Goal: Task Accomplishment & Management: Complete application form

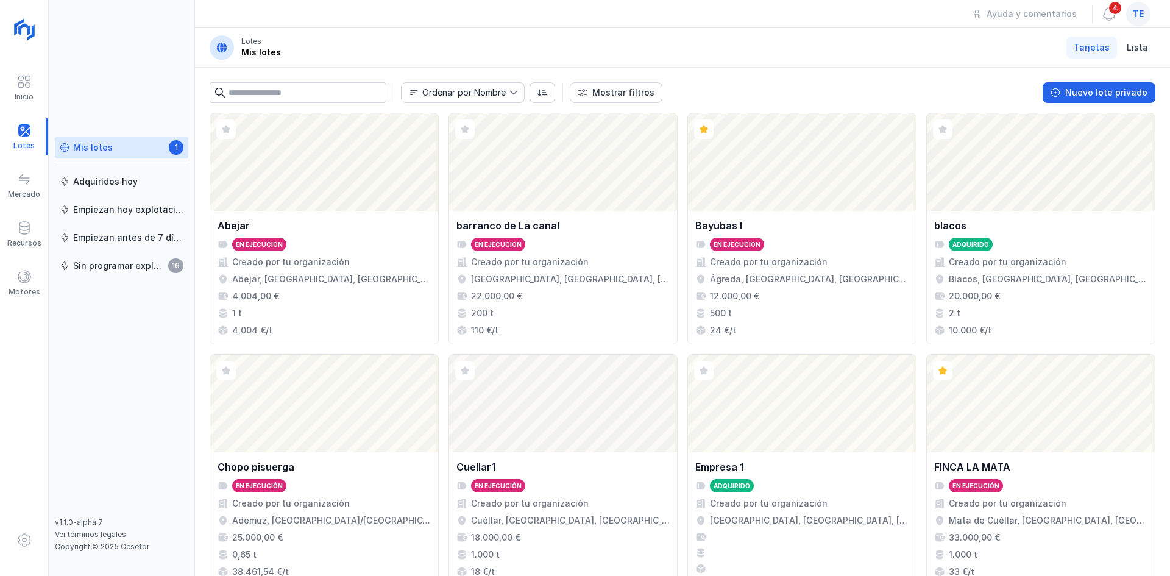
click at [1143, 10] on span "te" at bounding box center [1137, 14] width 11 height 12
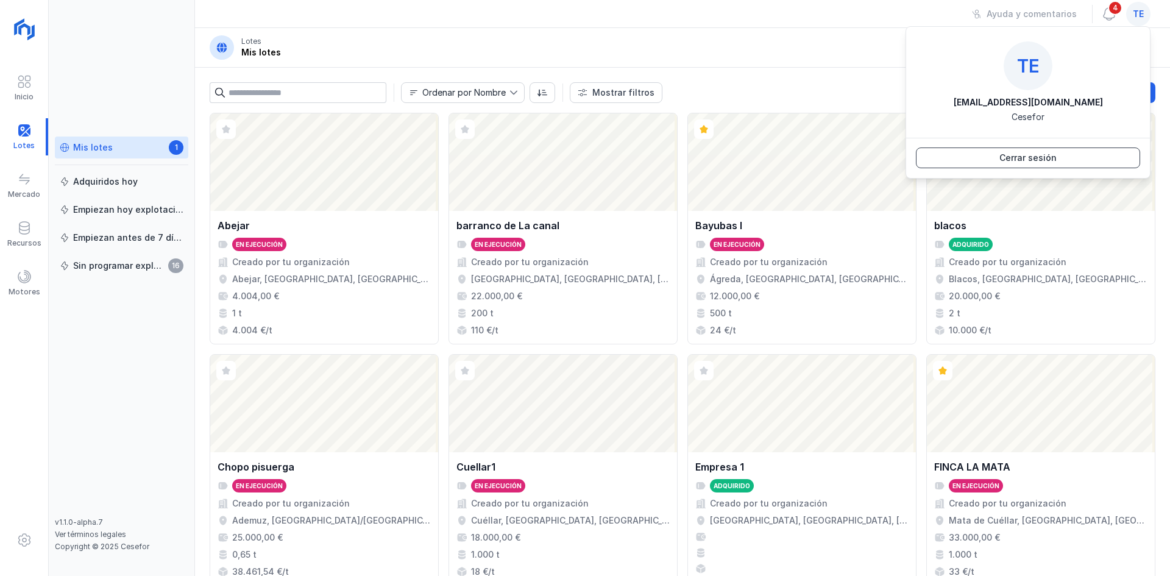
click at [1061, 155] on button "Cerrar sesión" at bounding box center [1028, 157] width 224 height 21
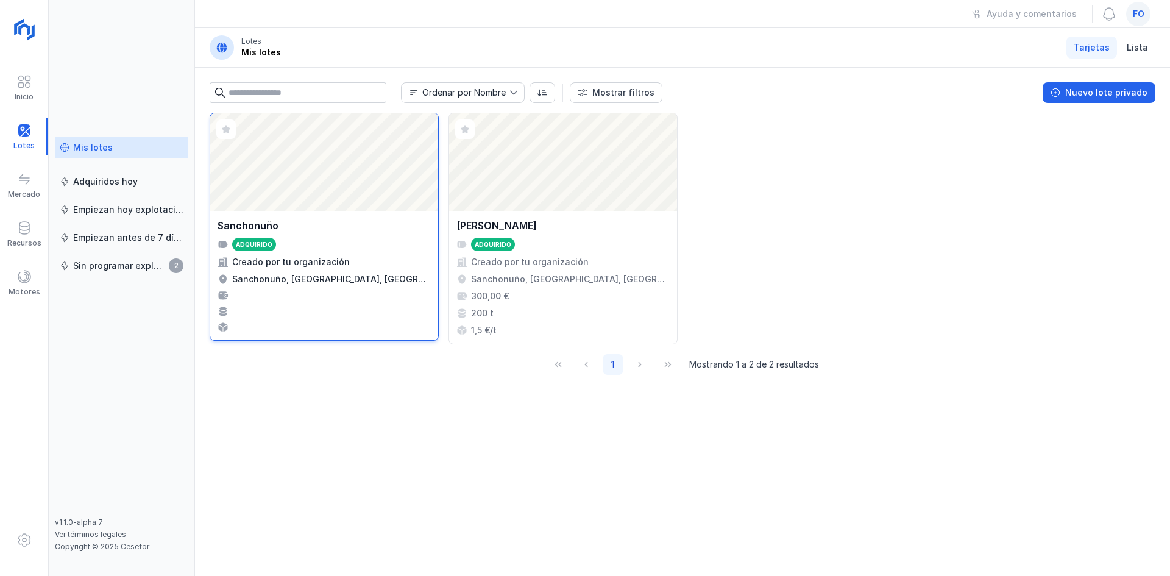
click at [289, 167] on div "Abrir lote" at bounding box center [324, 161] width 228 height 97
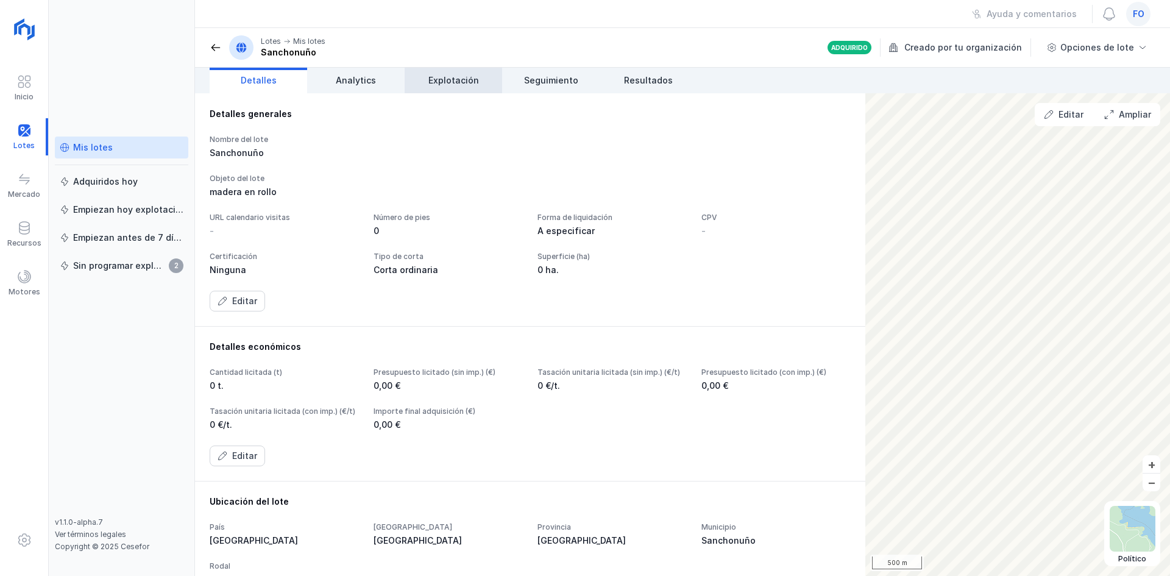
click at [470, 78] on span "Explotación" at bounding box center [453, 80] width 51 height 12
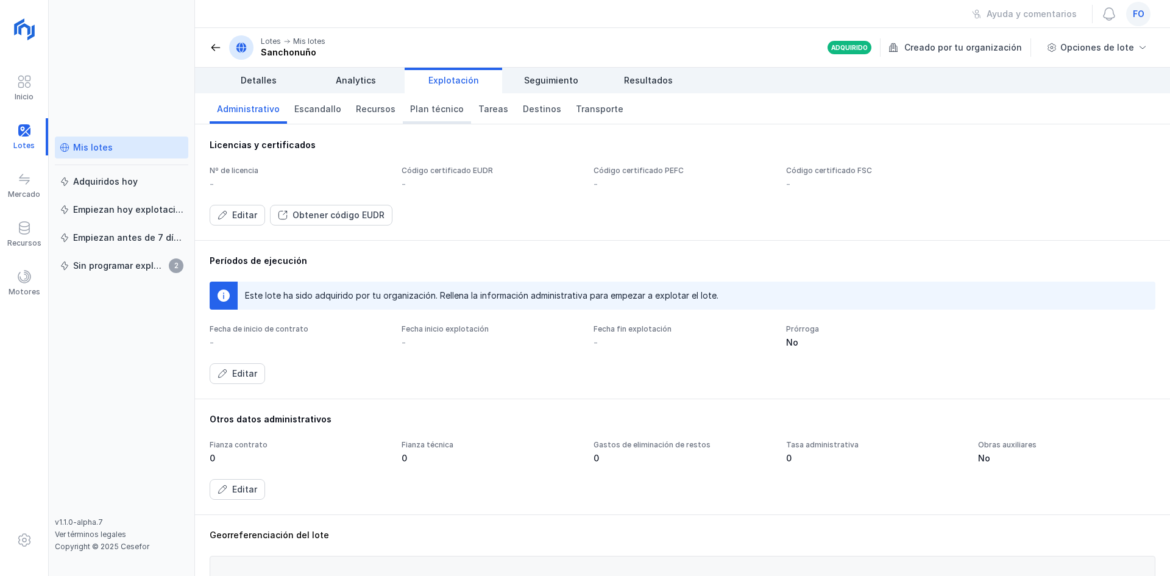
click at [420, 113] on span "Plan técnico" at bounding box center [437, 109] width 54 height 12
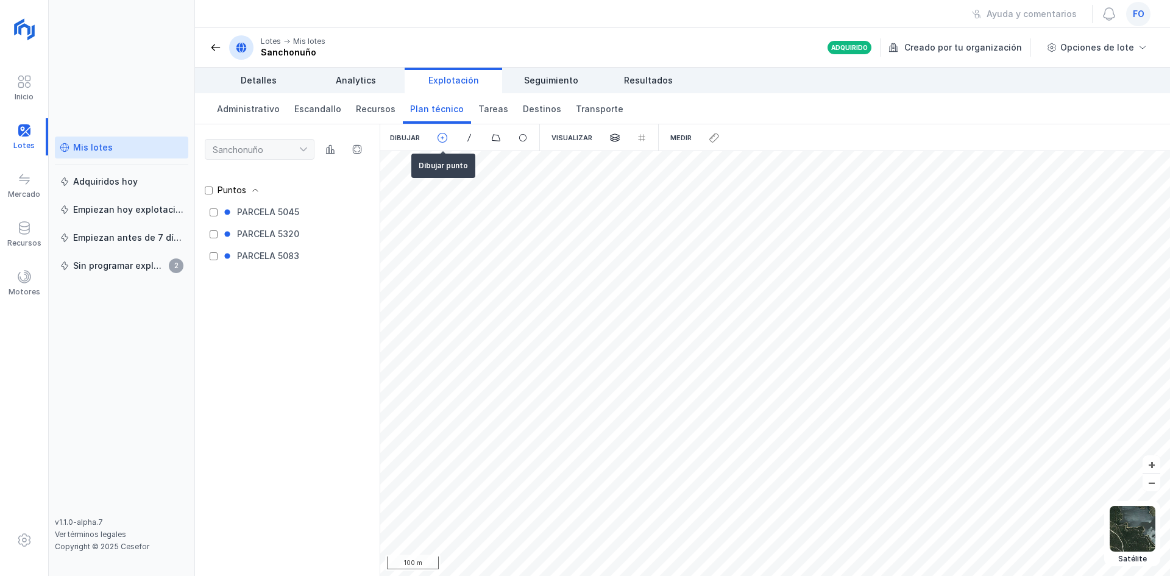
click at [436, 139] on div at bounding box center [442, 137] width 27 height 27
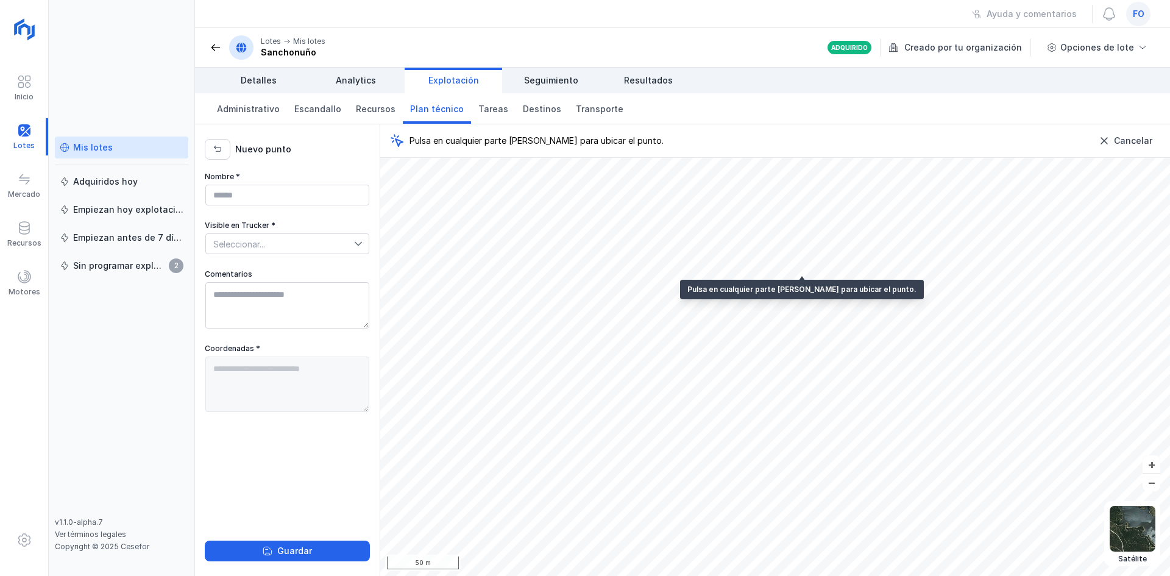
type textarea "**********"
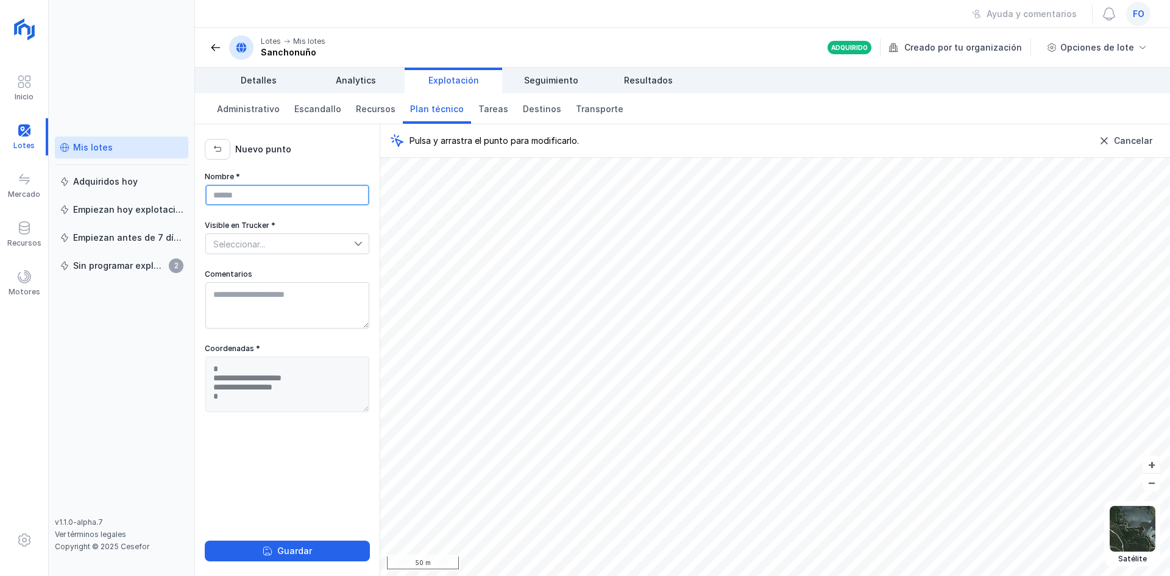
click at [330, 190] on input "Nombre *" at bounding box center [287, 195] width 164 height 21
type input "*"
click at [322, 202] on input "*******" at bounding box center [287, 195] width 164 height 21
type input "**********"
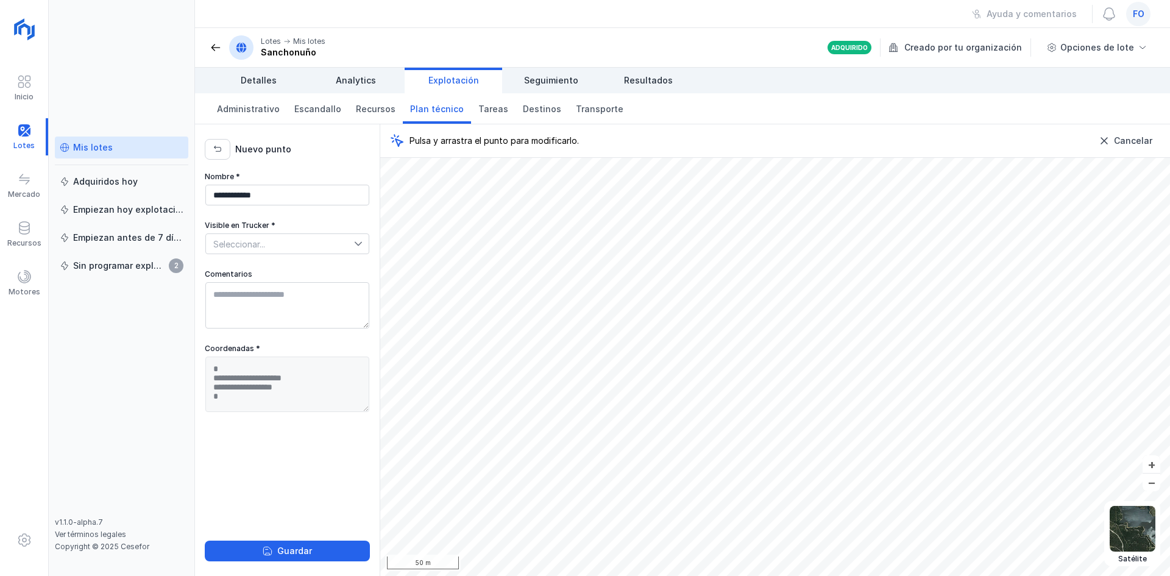
drag, startPoint x: 307, startPoint y: 231, endPoint x: 308, endPoint y: 238, distance: 6.8
click at [307, 231] on div "Visible en Trucker * Seleccionar..." at bounding box center [287, 238] width 165 height 34
click at [311, 246] on span "Seleccionar..." at bounding box center [280, 243] width 148 height 19
click at [311, 266] on li "Sí" at bounding box center [287, 265] width 164 height 23
click at [303, 294] on textarea "Comentarios" at bounding box center [287, 305] width 164 height 46
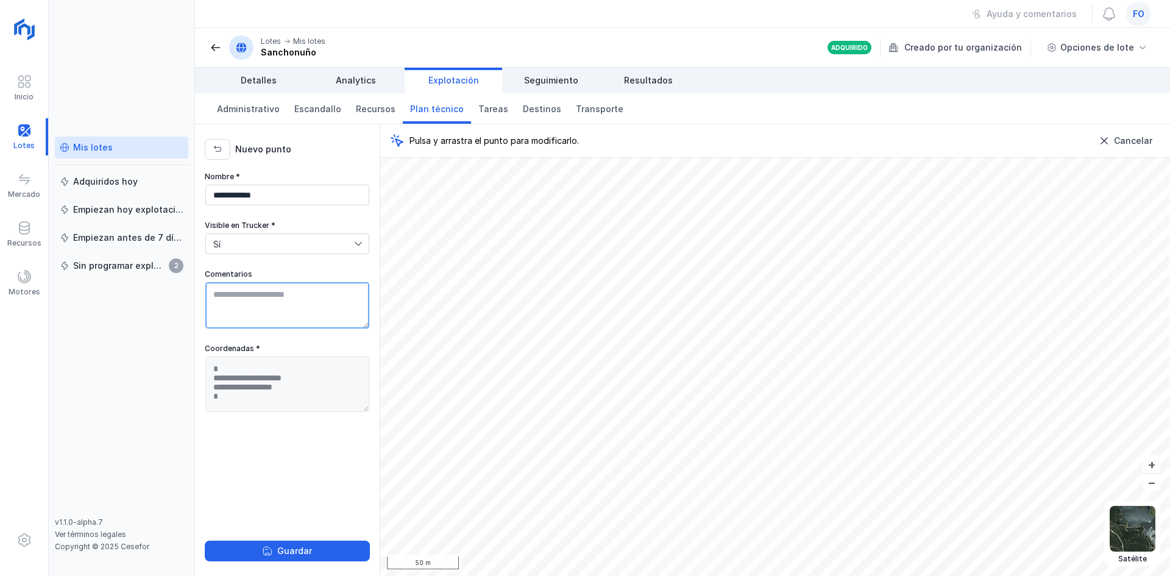
type textarea "*"
click at [280, 300] on textarea "*****" at bounding box center [287, 305] width 164 height 46
type textarea "**********"
click at [303, 548] on div "Guardar" at bounding box center [294, 551] width 35 height 12
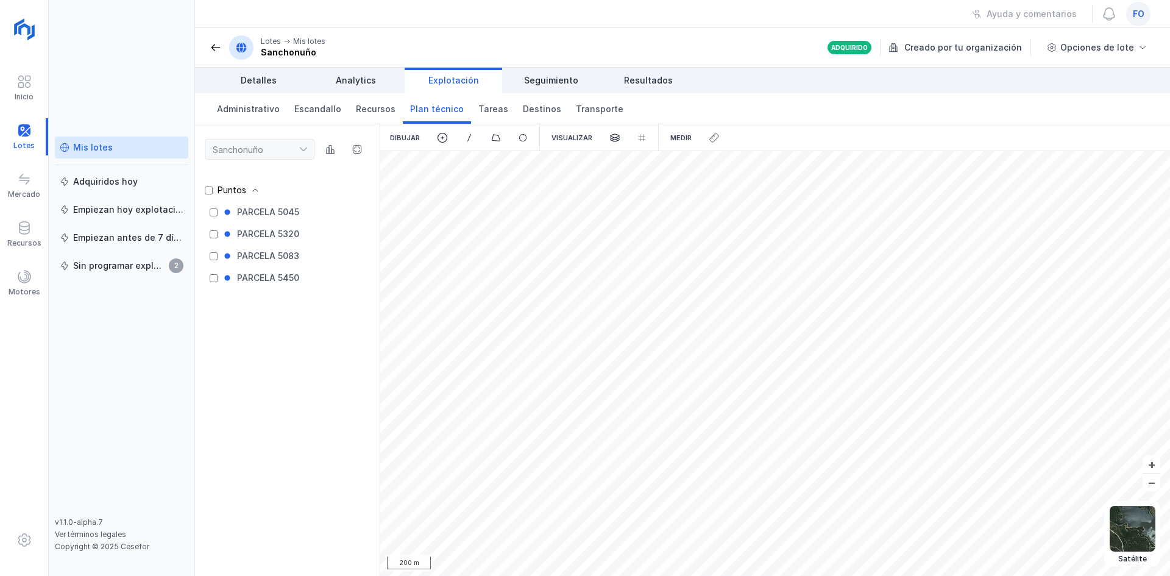
click at [218, 46] on span at bounding box center [216, 47] width 12 height 12
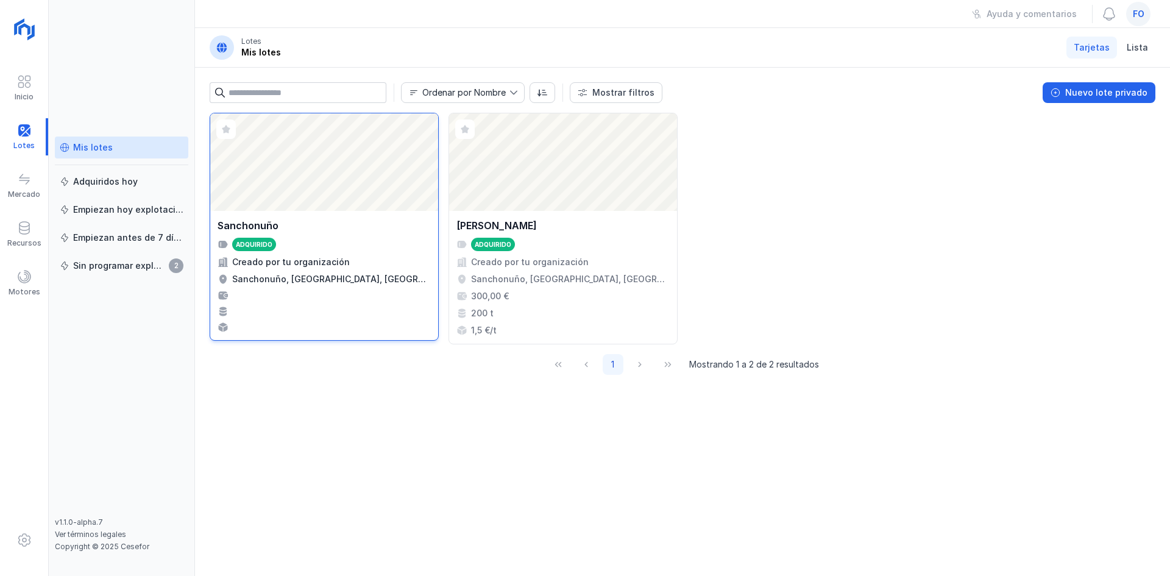
click at [390, 182] on div "Abrir lote" at bounding box center [324, 161] width 228 height 97
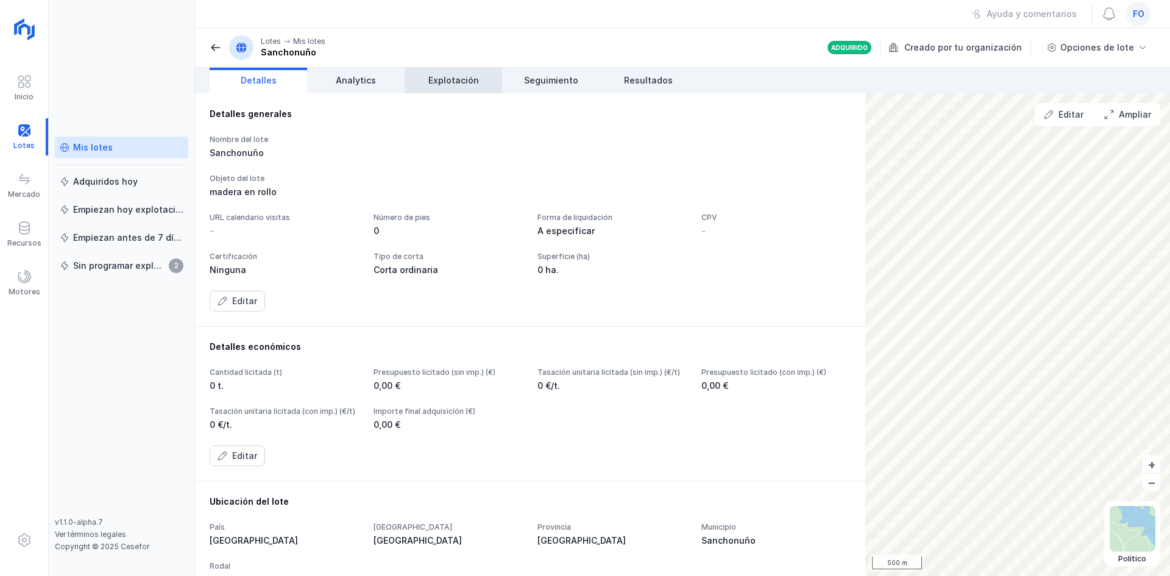
click at [450, 84] on span "Explotación" at bounding box center [453, 80] width 51 height 12
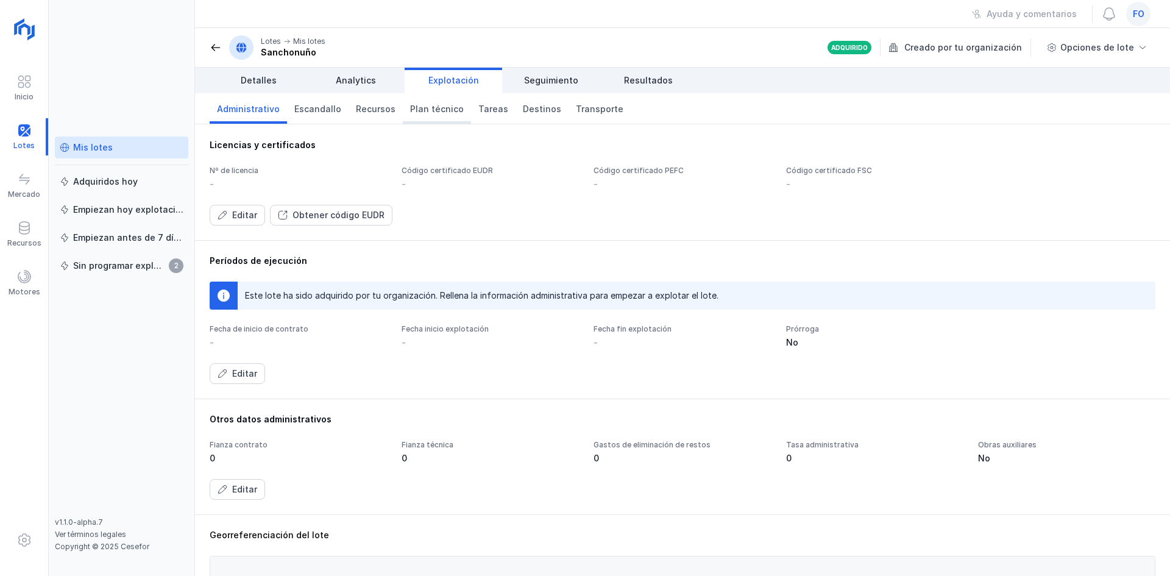
click at [445, 115] on span "Plan técnico" at bounding box center [437, 109] width 54 height 12
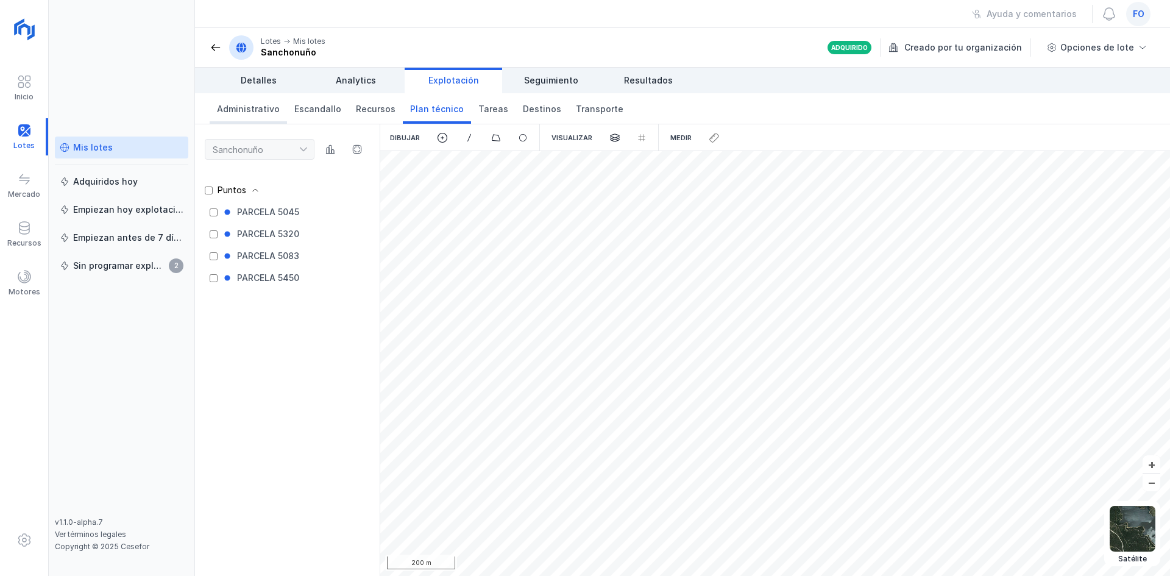
click at [253, 112] on span "Administrativo" at bounding box center [248, 109] width 63 height 12
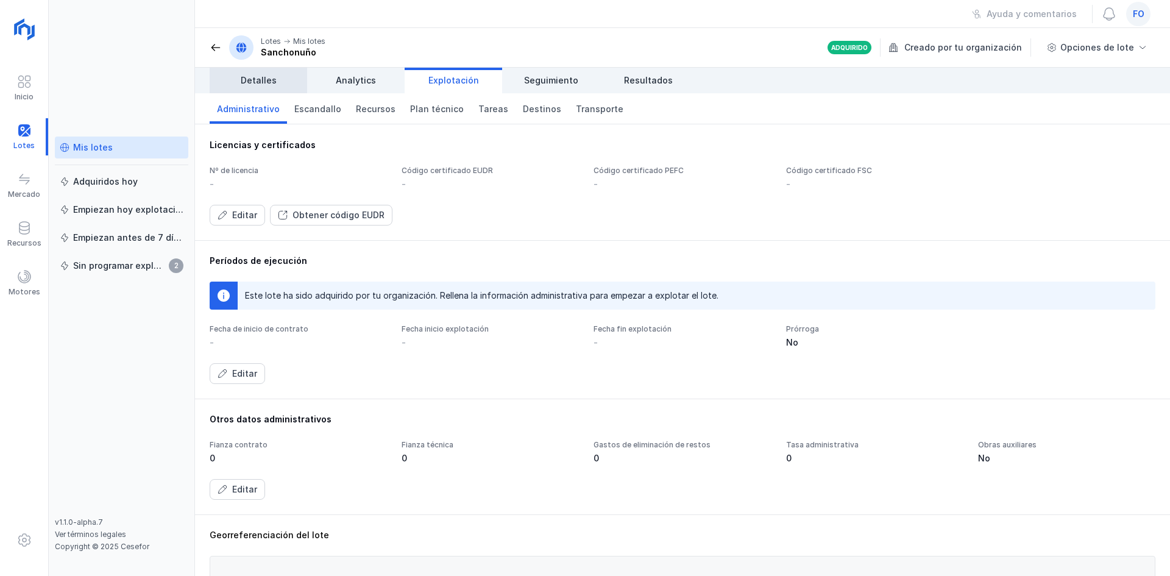
click at [274, 85] on span "Detalles" at bounding box center [259, 80] width 36 height 12
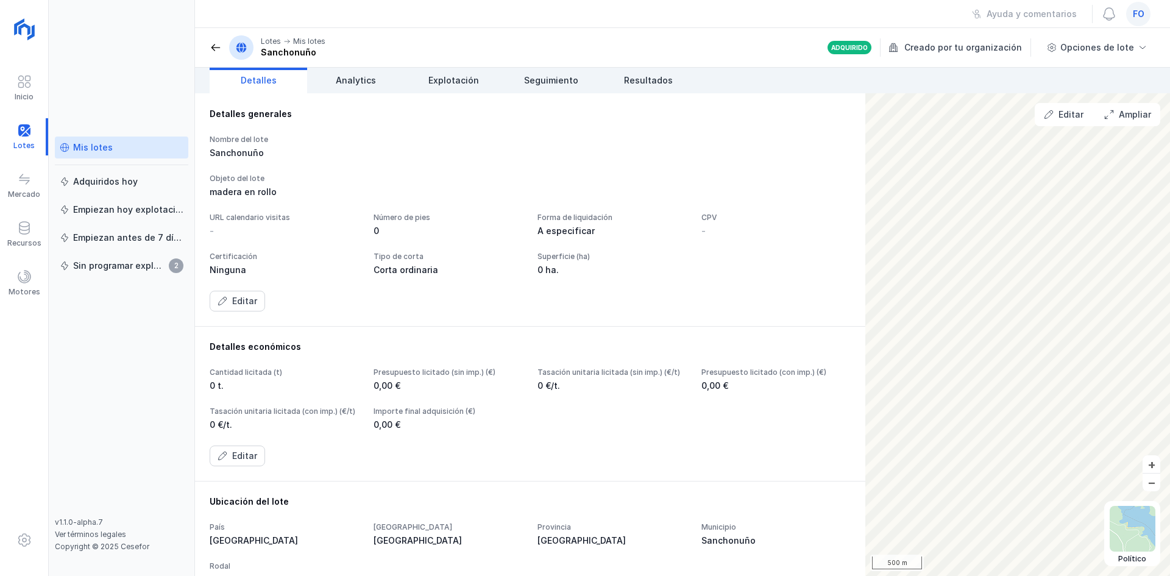
scroll to position [61, 0]
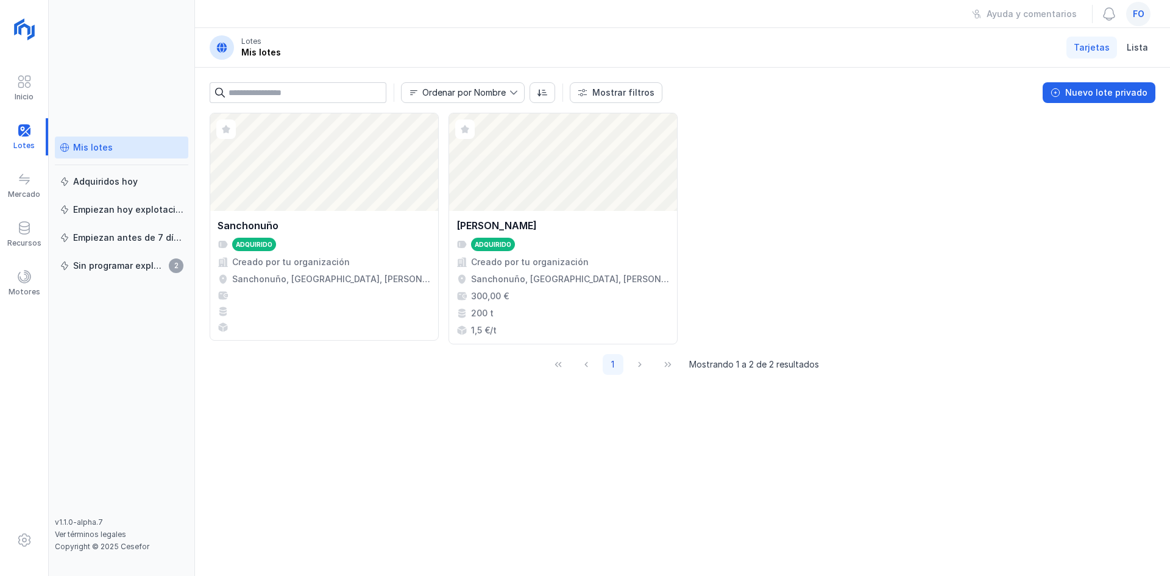
click at [1131, 15] on div "fo" at bounding box center [1138, 14] width 24 height 24
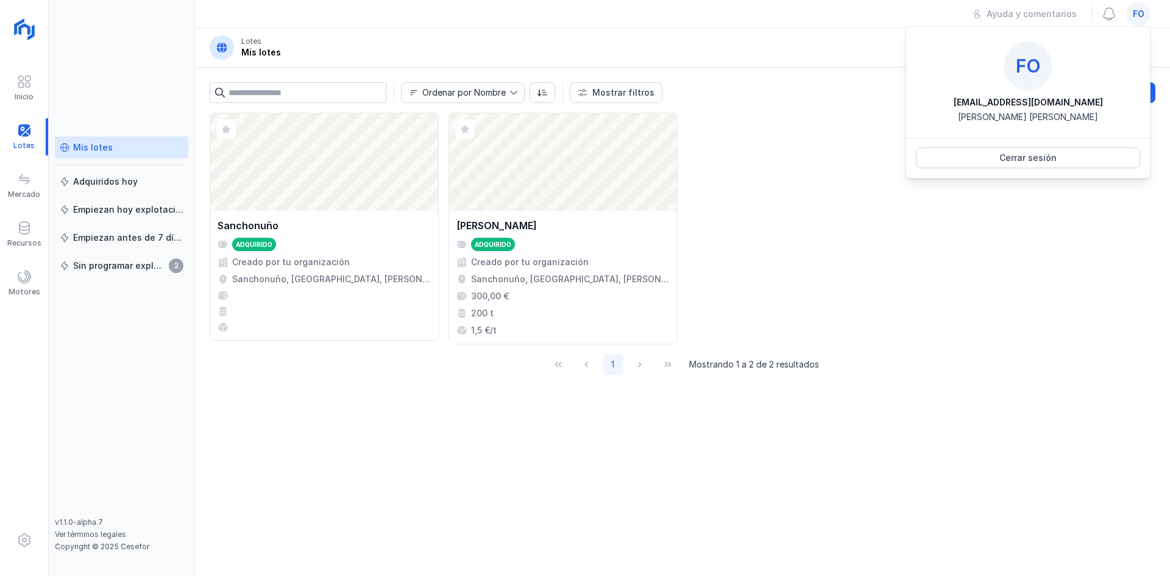
drag, startPoint x: 970, startPoint y: 98, endPoint x: 1089, endPoint y: 98, distance: 119.4
click at [1089, 98] on div "forestalmunoz@gmail.com Victor Muñoz Ortega" at bounding box center [1028, 109] width 224 height 27
click at [1042, 155] on div "Cerrar sesión" at bounding box center [1027, 158] width 57 height 12
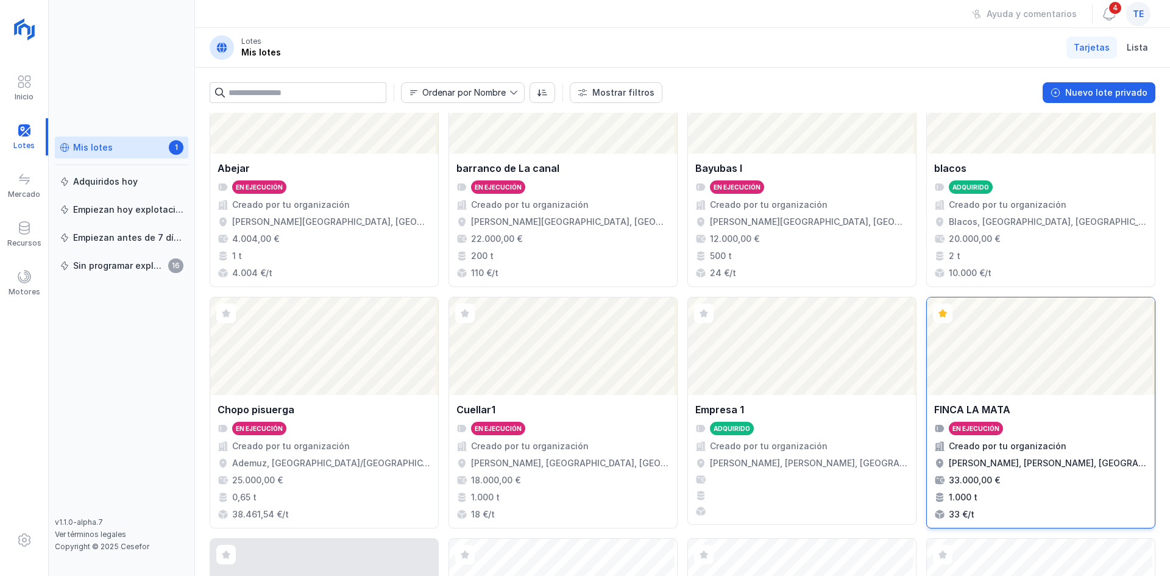
scroll to position [183, 0]
